Goal: Task Accomplishment & Management: Use online tool/utility

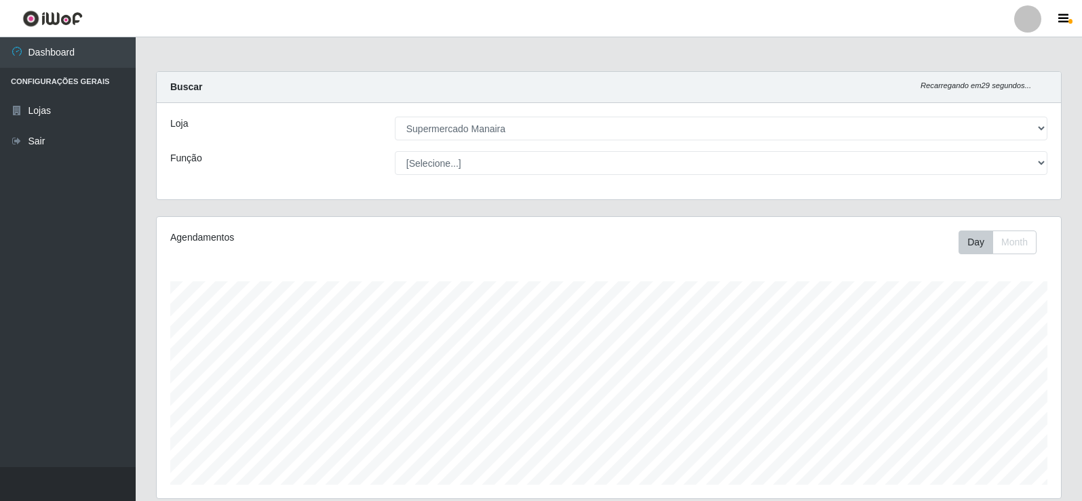
select select "443"
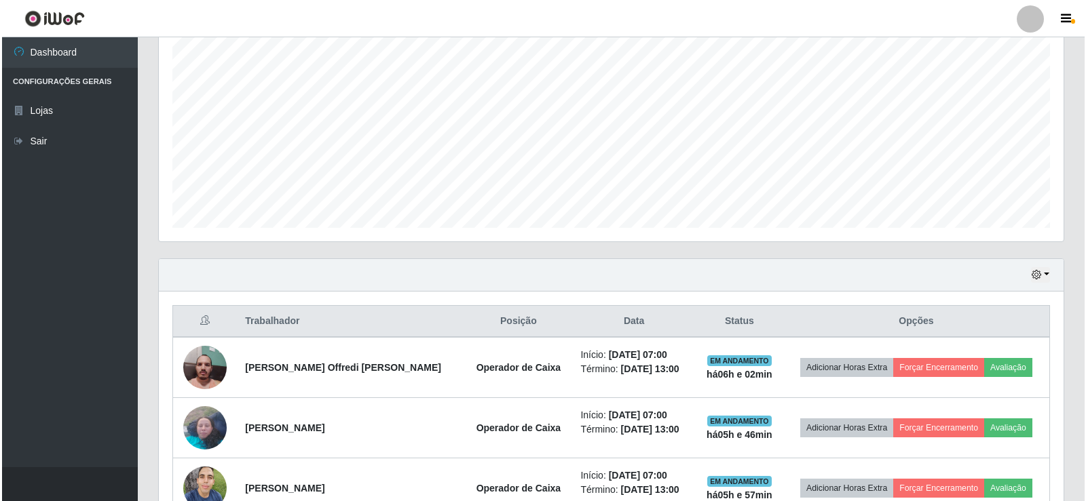
scroll to position [339, 0]
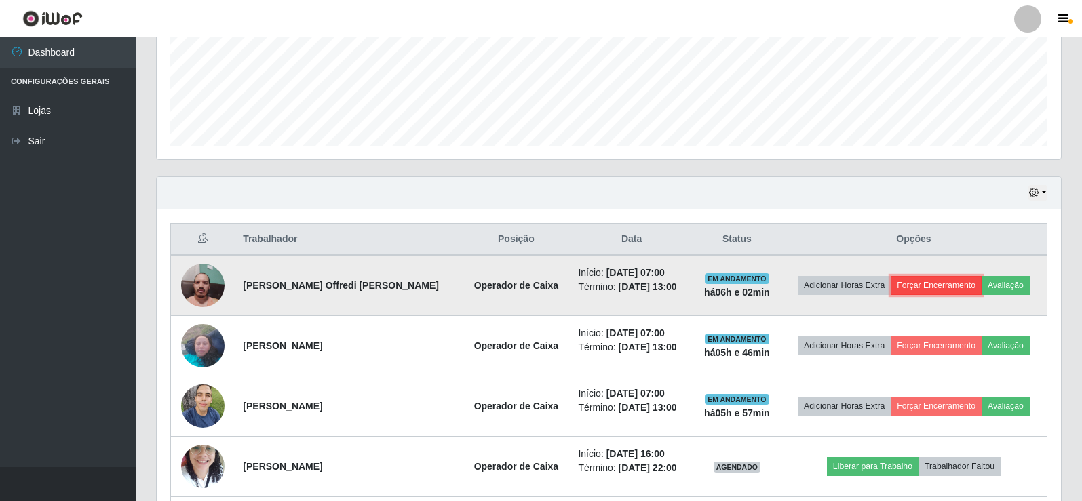
click at [924, 282] on button "Forçar Encerramento" at bounding box center [936, 285] width 91 height 19
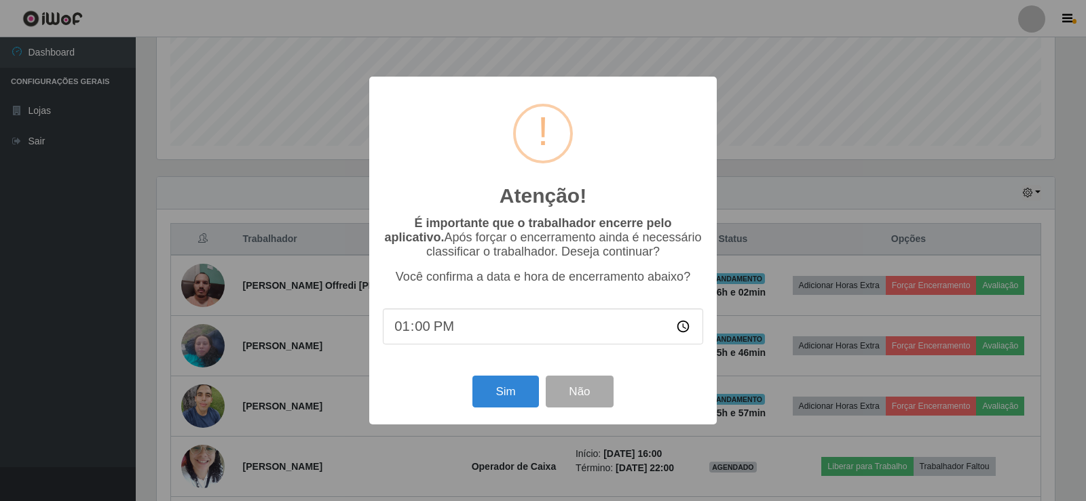
click at [420, 333] on input "13:00" at bounding box center [543, 327] width 320 height 36
type input "13:02"
click at [489, 400] on button "Sim" at bounding box center [505, 392] width 66 height 32
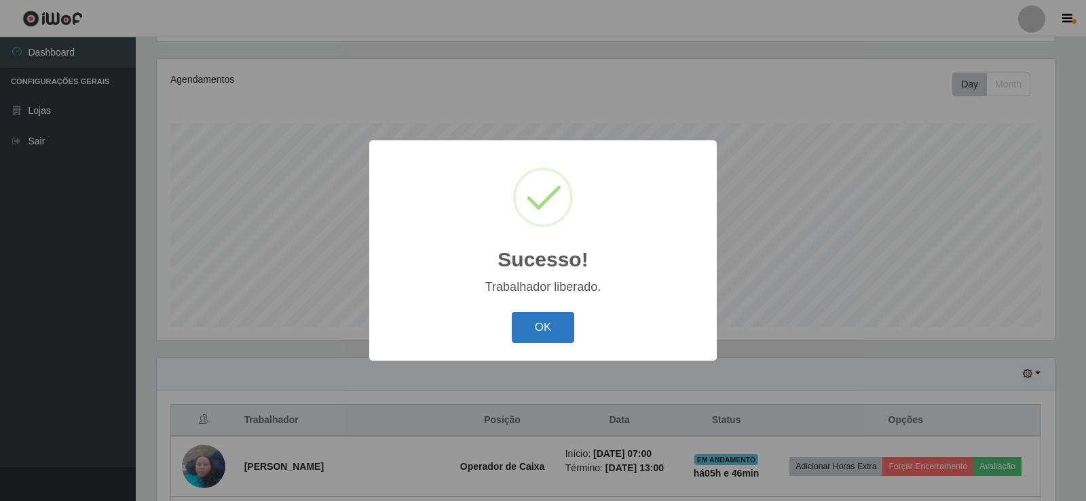
click at [540, 331] on button "OK" at bounding box center [543, 328] width 63 height 32
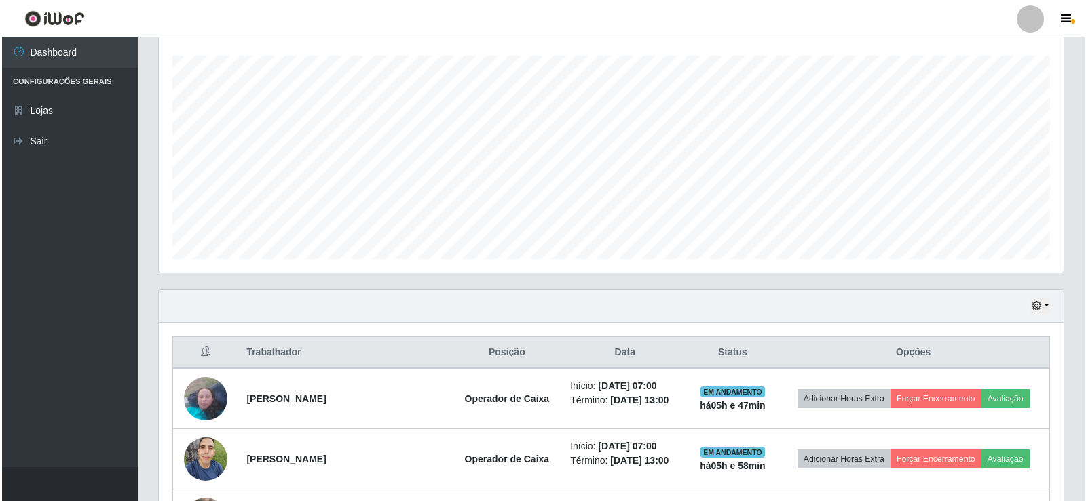
scroll to position [362, 0]
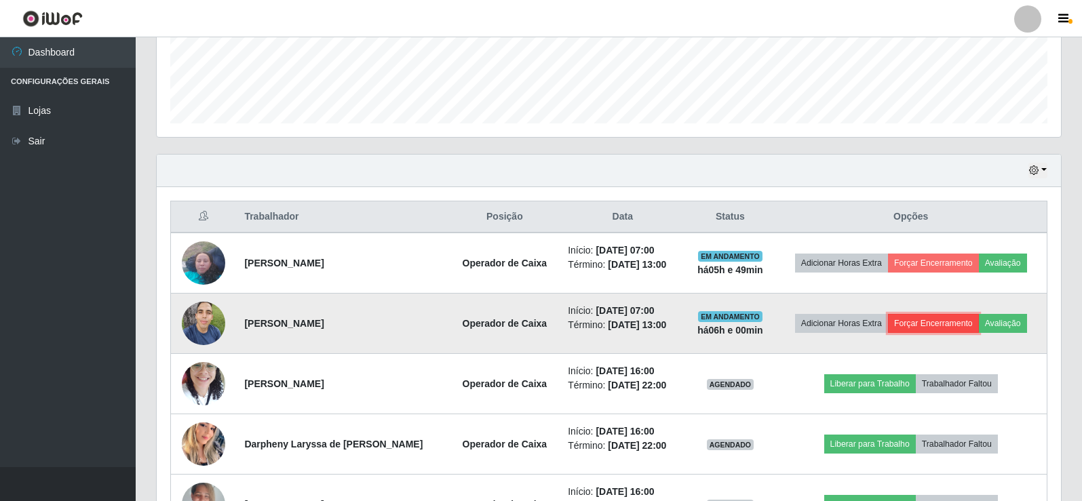
click at [949, 324] on button "Forçar Encerramento" at bounding box center [933, 323] width 91 height 19
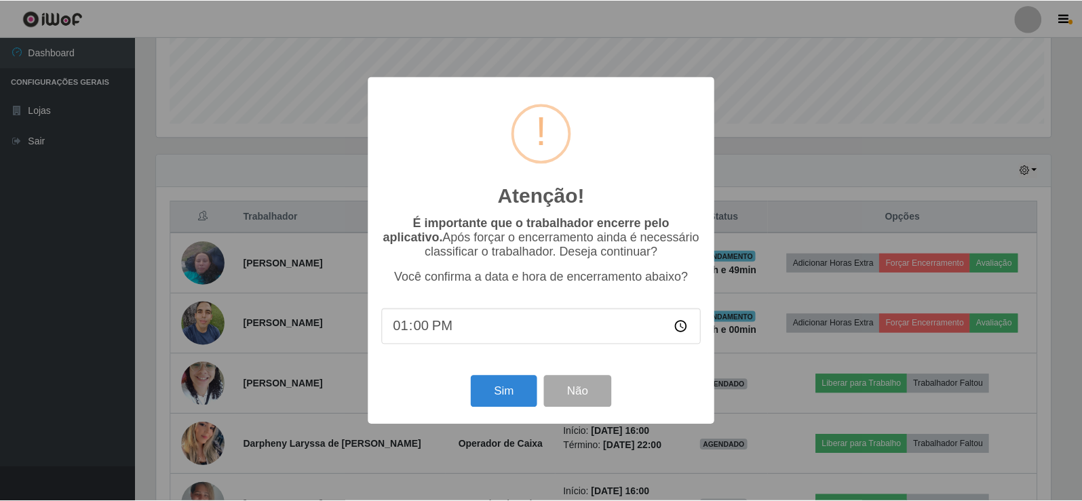
scroll to position [282, 898]
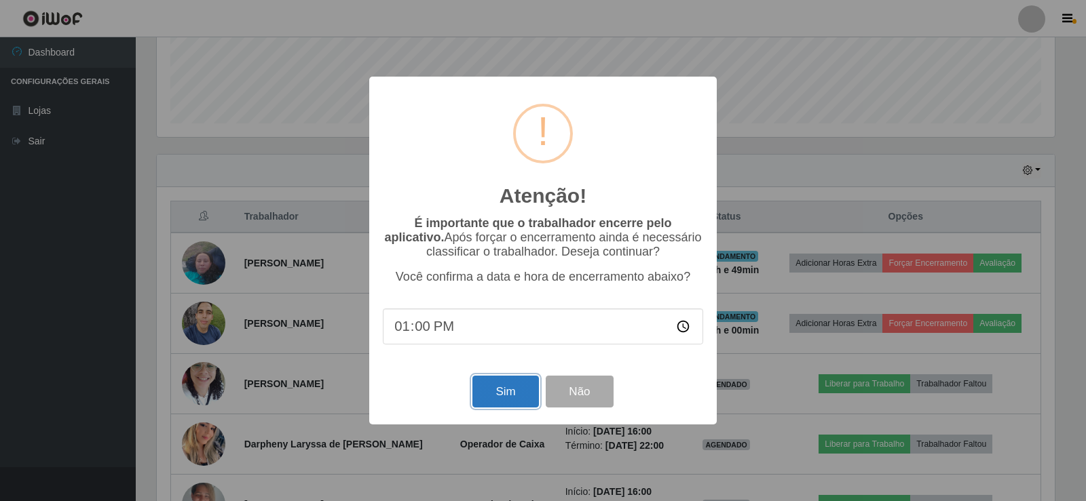
click at [503, 400] on button "Sim" at bounding box center [505, 392] width 66 height 32
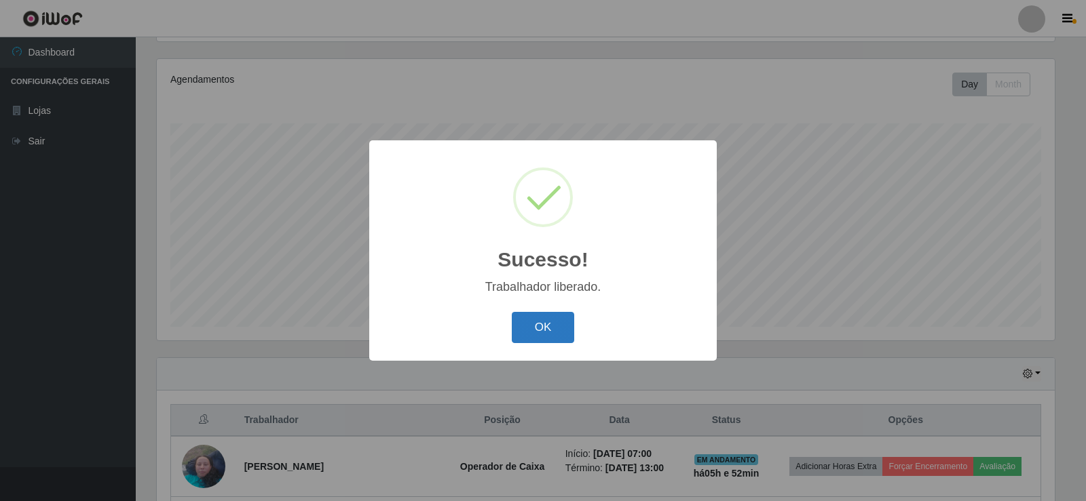
click at [548, 330] on button "OK" at bounding box center [543, 328] width 63 height 32
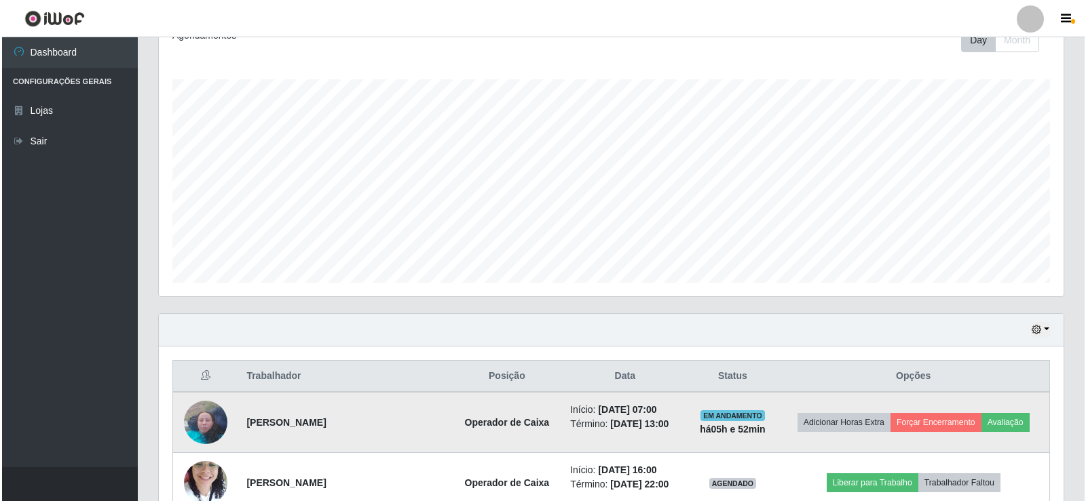
scroll to position [226, 0]
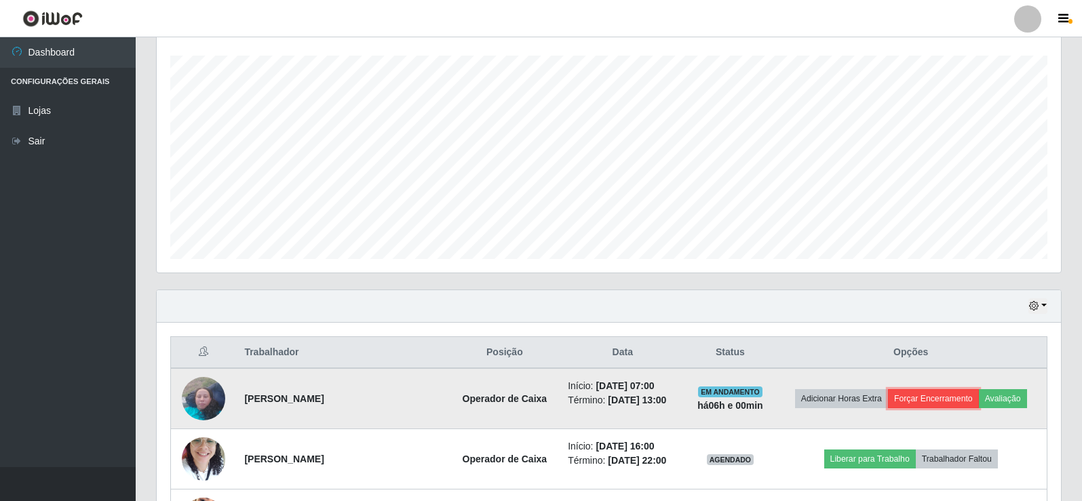
click at [937, 403] on button "Forçar Encerramento" at bounding box center [933, 398] width 91 height 19
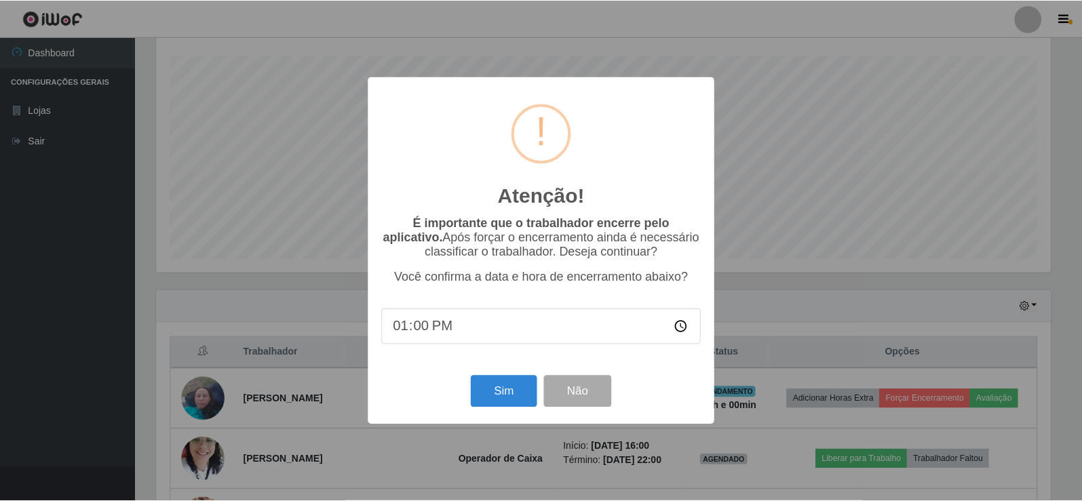
scroll to position [282, 898]
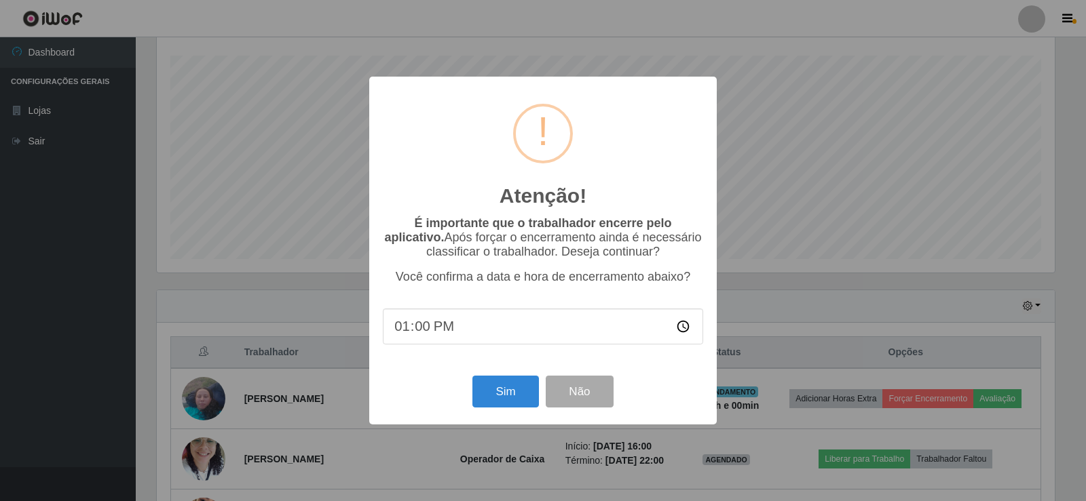
drag, startPoint x: 427, startPoint y: 329, endPoint x: 428, endPoint y: 320, distance: 8.9
click at [427, 321] on input "13:00" at bounding box center [543, 327] width 320 height 36
type input "13:16"
click at [518, 397] on button "Sim" at bounding box center [505, 392] width 66 height 32
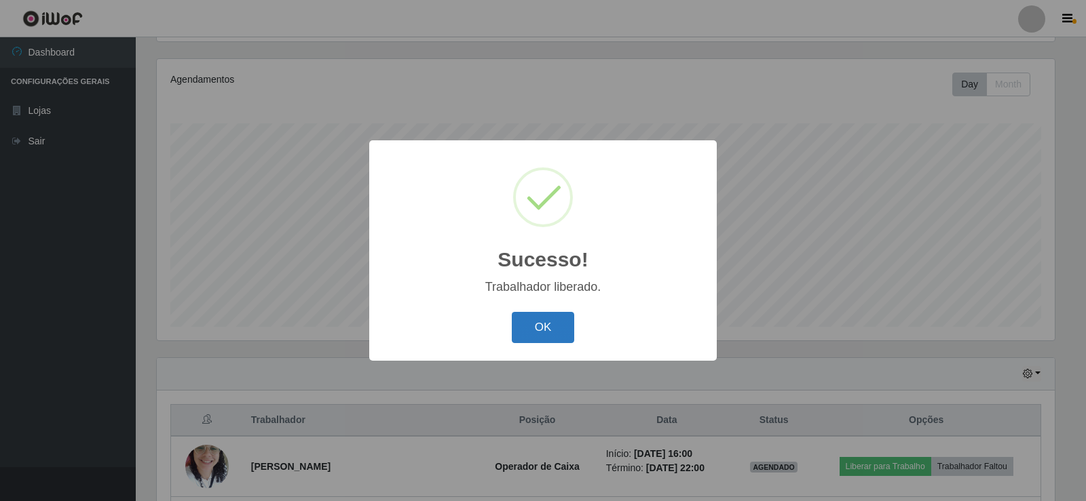
click at [539, 339] on button "OK" at bounding box center [543, 328] width 63 height 32
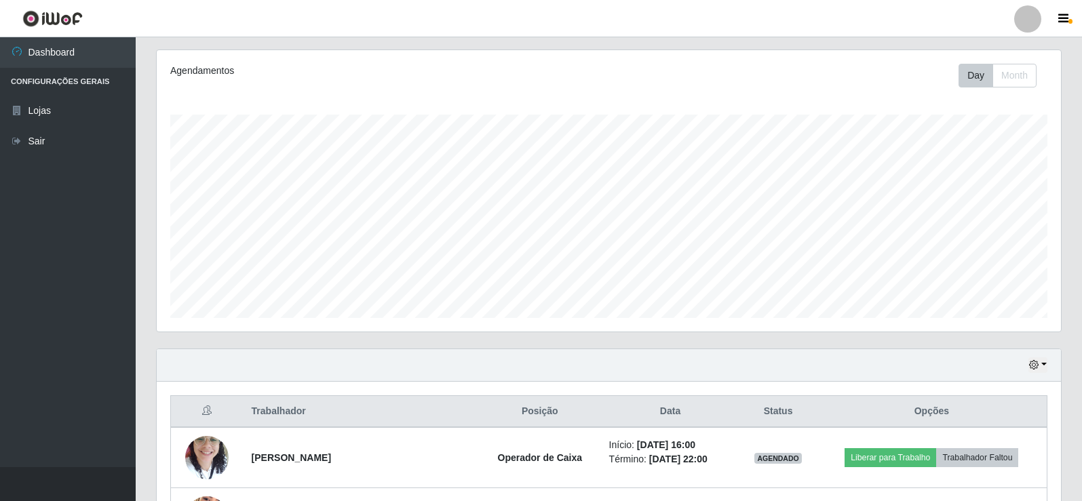
scroll to position [226, 0]
